Goal: Find specific page/section

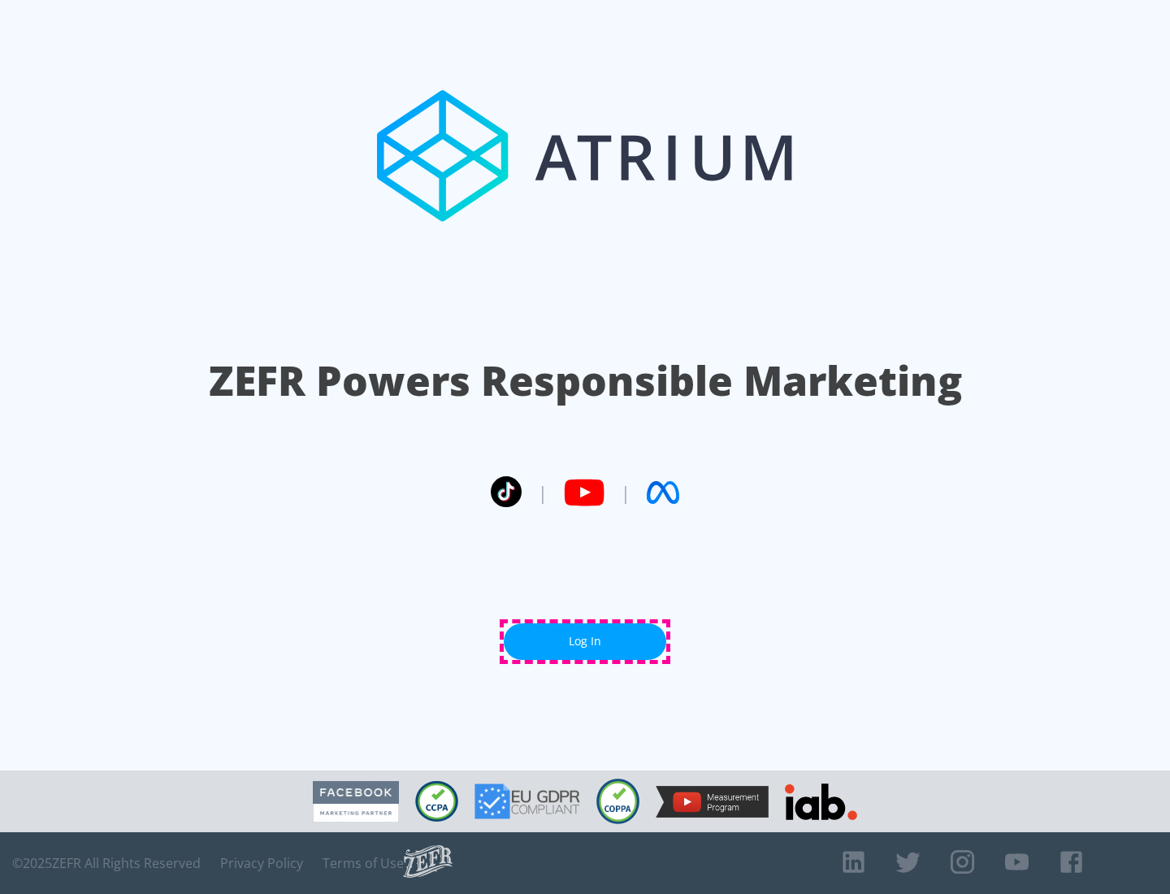
click at [585, 641] on link "Log In" at bounding box center [585, 641] width 163 height 37
